Goal: Use online tool/utility: Utilize a website feature to perform a specific function

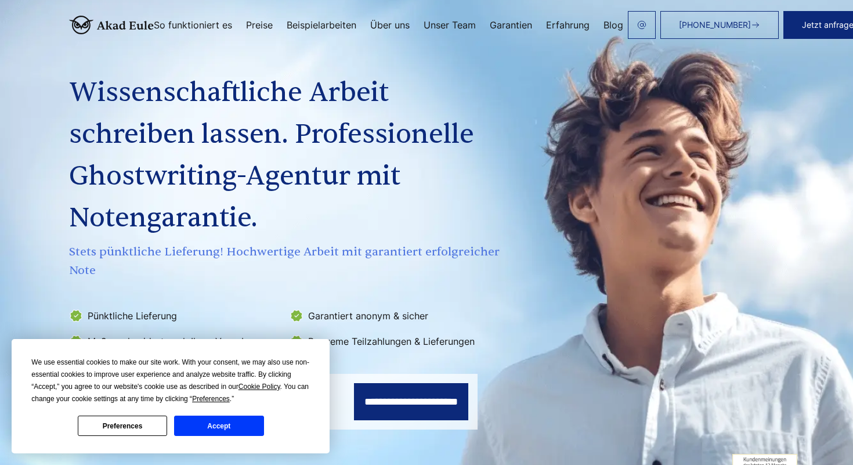
scroll to position [32, 0]
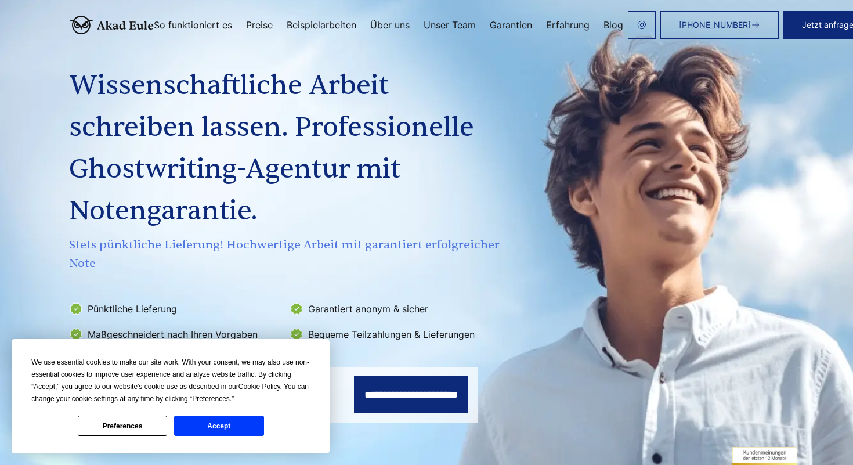
click at [235, 433] on button "Accept" at bounding box center [218, 425] width 89 height 20
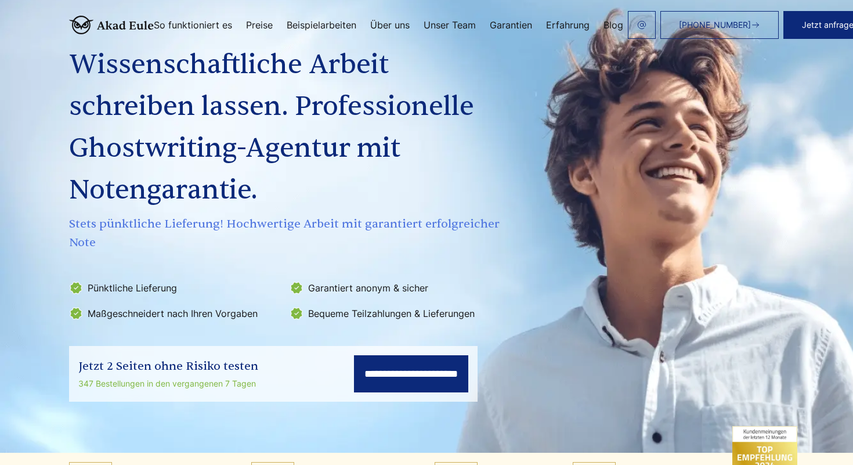
scroll to position [59, 0]
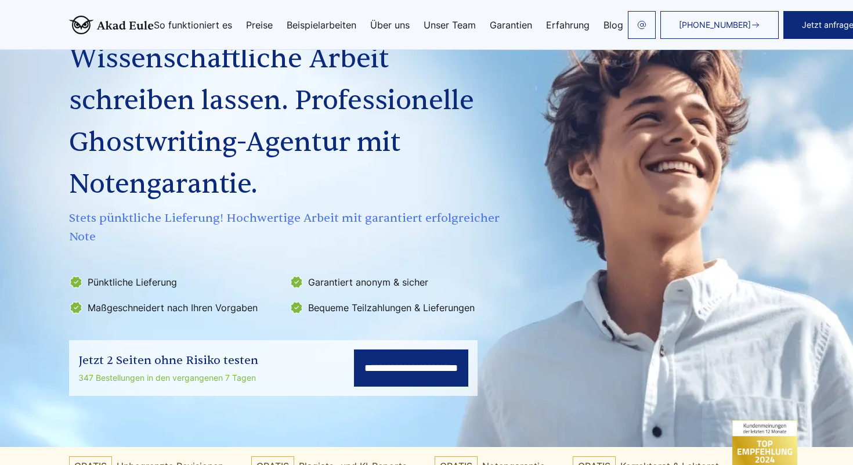
click at [367, 377] on input "**********" at bounding box center [411, 367] width 114 height 37
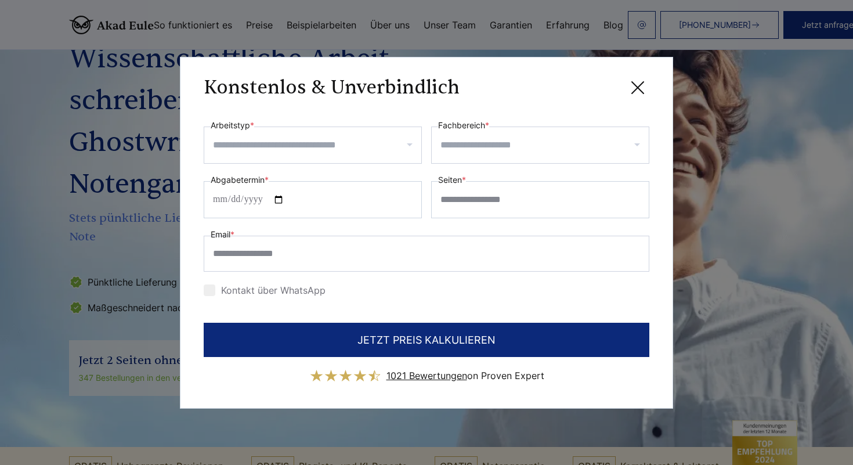
click at [324, 149] on input "Arbeitstyp *" at bounding box center [317, 145] width 208 height 19
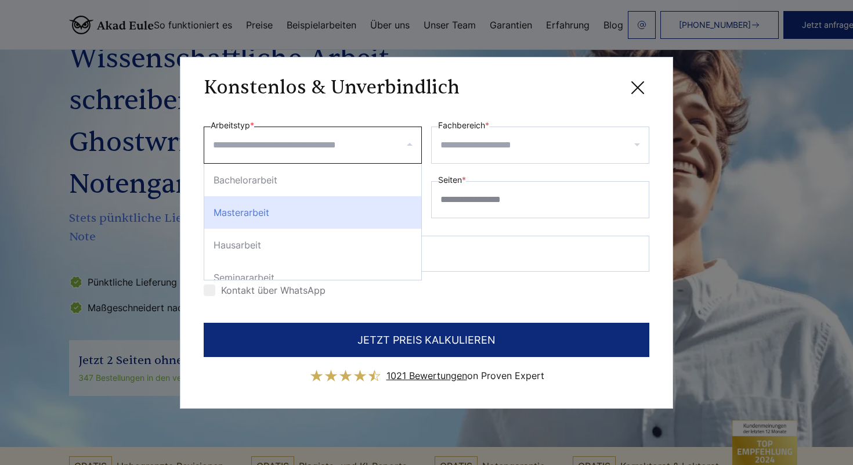
click at [299, 208] on div "Masterarbeit" at bounding box center [312, 212] width 217 height 32
select select "**"
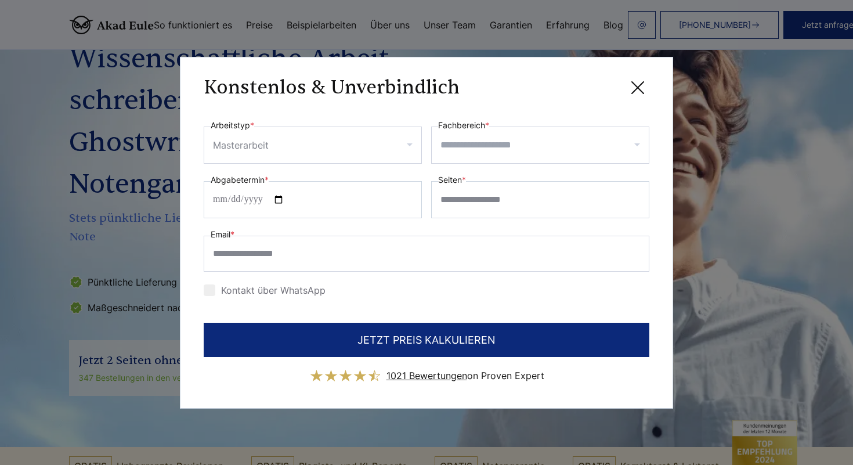
click at [477, 153] on input "Fachbereich *" at bounding box center [544, 145] width 208 height 19
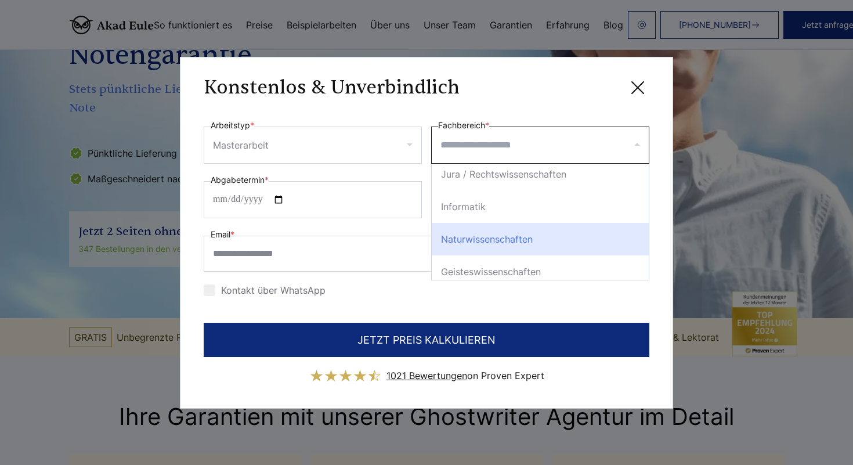
scroll to position [71, 0]
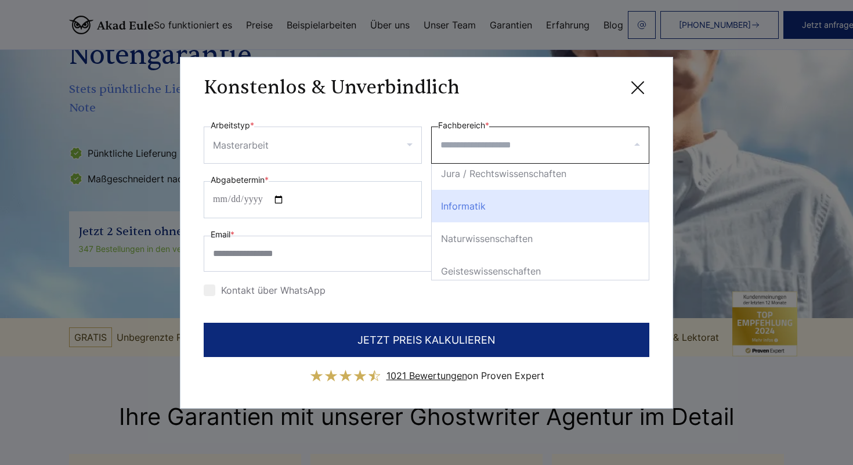
click at [488, 214] on div "Informatik" at bounding box center [540, 206] width 217 height 32
select select "*"
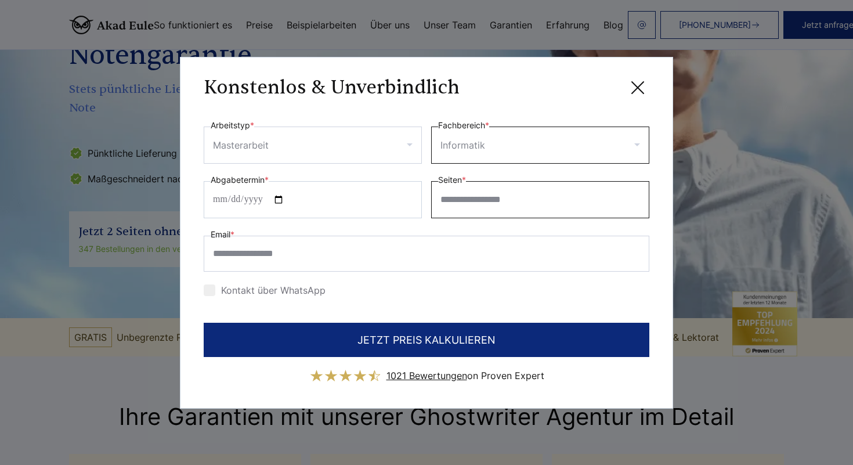
click at [450, 209] on input "Seiten *" at bounding box center [540, 199] width 218 height 37
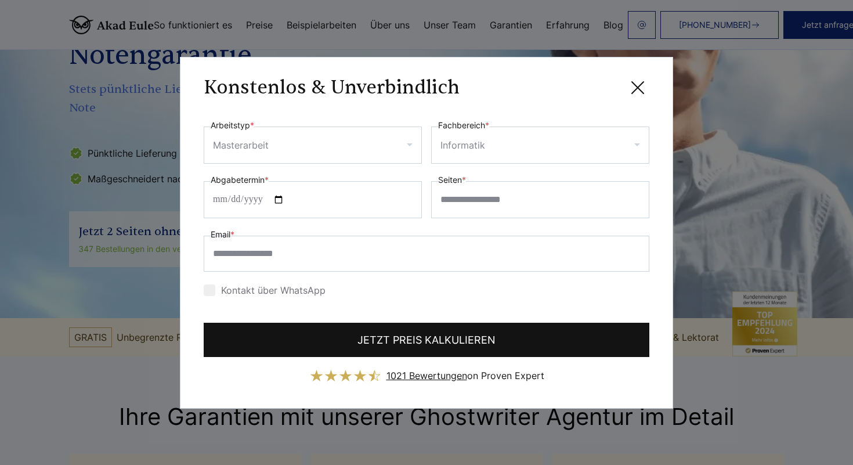
click at [435, 339] on button "JETZT PREIS KALKULIEREN" at bounding box center [427, 340] width 446 height 34
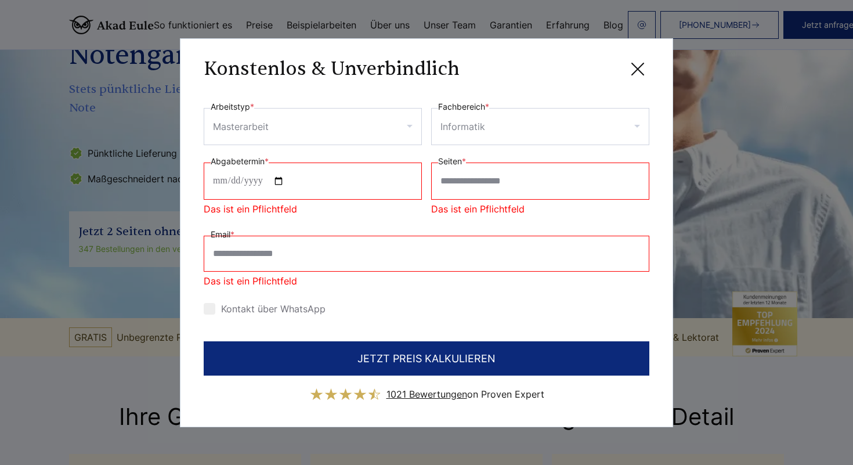
scroll to position [0, 0]
